Goal: Task Accomplishment & Management: Manage account settings

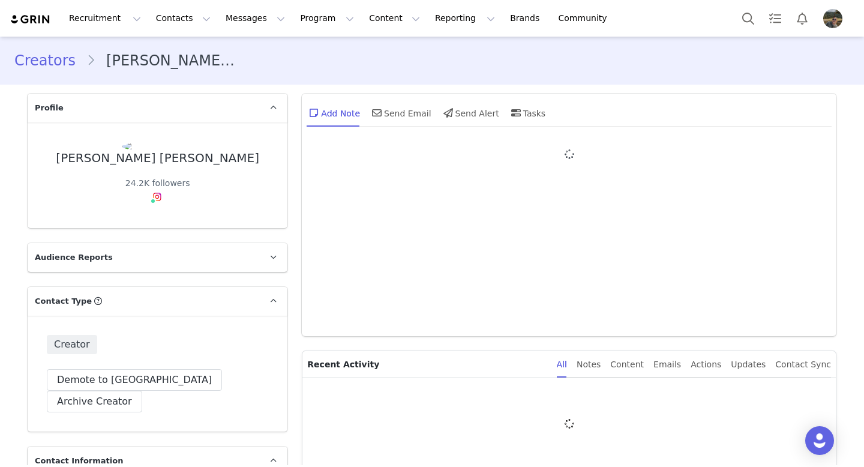
type input "+1 ([GEOGRAPHIC_DATA])"
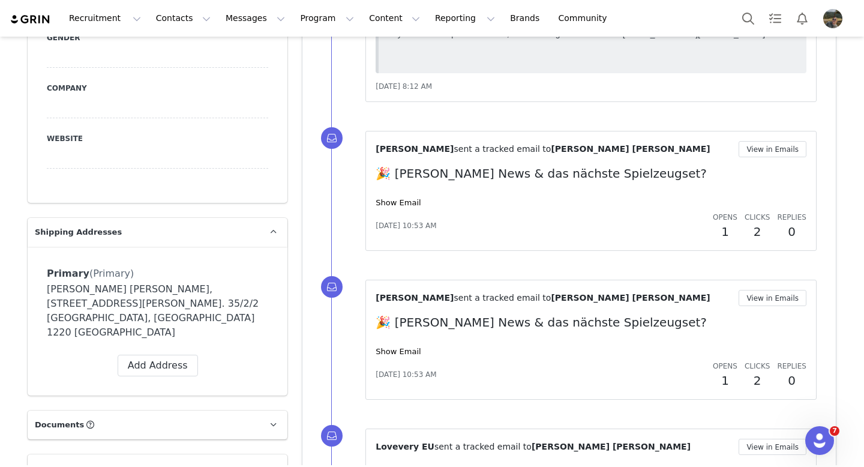
scroll to position [752, 0]
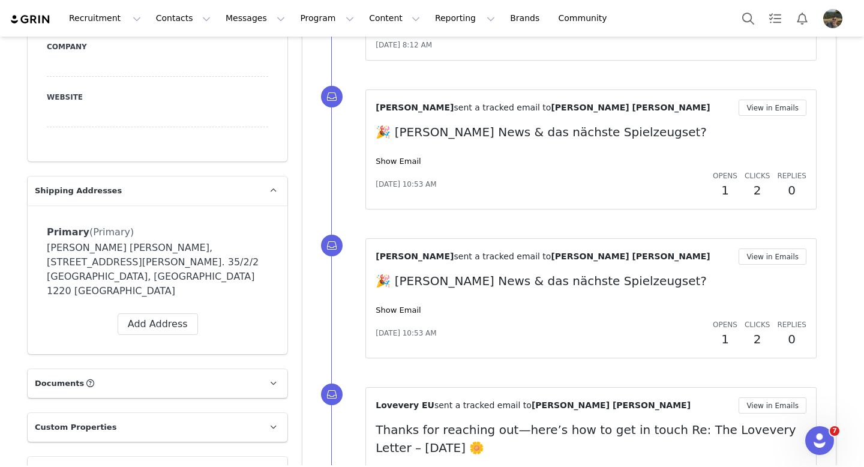
click at [405, 168] on div "[PERSON_NAME] sent a tracked email to [PERSON_NAME] [PERSON_NAME] View in Email…" at bounding box center [590, 150] width 431 height 100
click at [401, 163] on link "Show Email" at bounding box center [397, 161] width 45 height 9
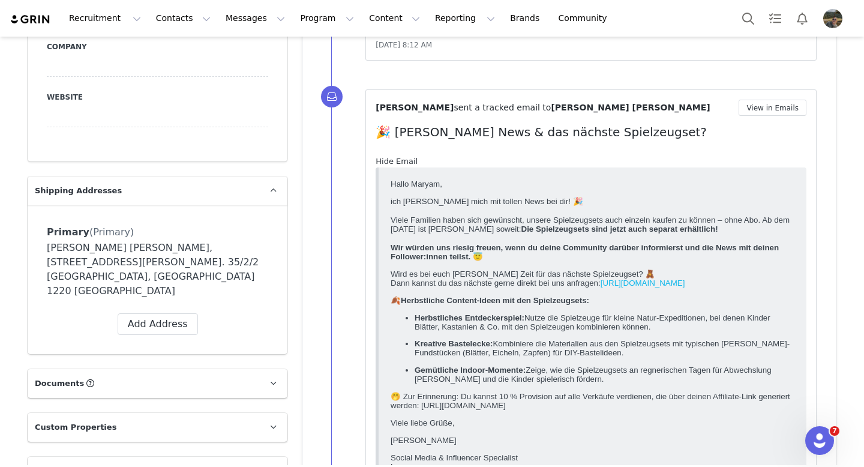
scroll to position [0, 0]
click at [401, 163] on link "Hide Email" at bounding box center [396, 161] width 42 height 9
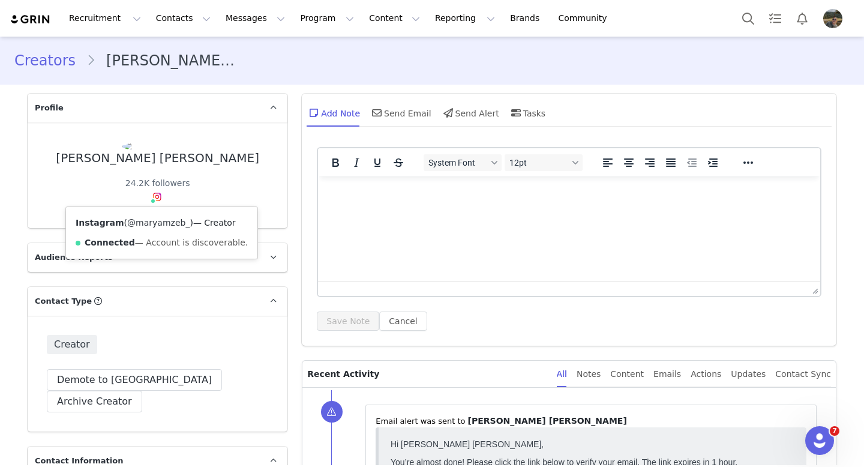
click at [157, 219] on link "@maryamzeb_" at bounding box center [158, 223] width 62 height 10
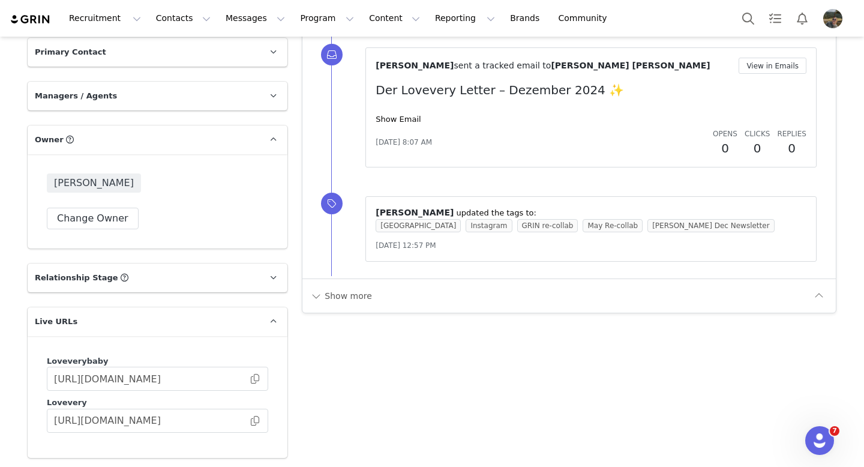
scroll to position [1603, 0]
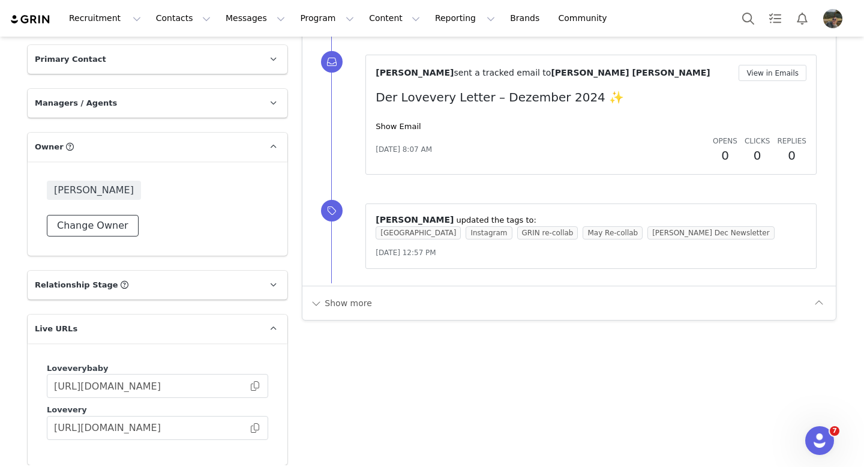
click at [101, 215] on button "Change Owner" at bounding box center [93, 226] width 92 height 22
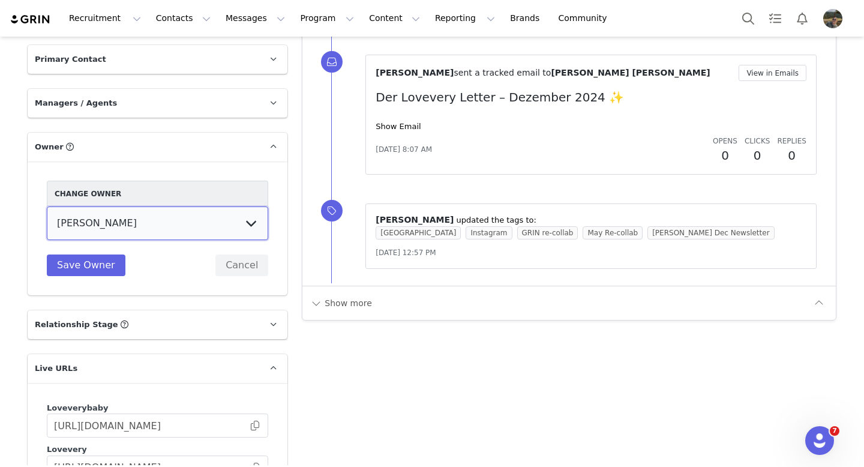
click at [209, 206] on select "Collab Lovevery Lovevery EU [PERSON_NAME] [PERSON_NAME] [PERSON_NAME] Collectiv…" at bounding box center [157, 223] width 221 height 34
select select "b43aefdb-b244-48f1-8d02-99571596701e"
click at [47, 206] on select "Collab Lovevery Lovevery EU [PERSON_NAME] [PERSON_NAME] [PERSON_NAME] Collectiv…" at bounding box center [157, 223] width 221 height 34
click at [86, 254] on button "Save Owner" at bounding box center [86, 265] width 79 height 22
